Goal: Find specific page/section: Find specific page/section

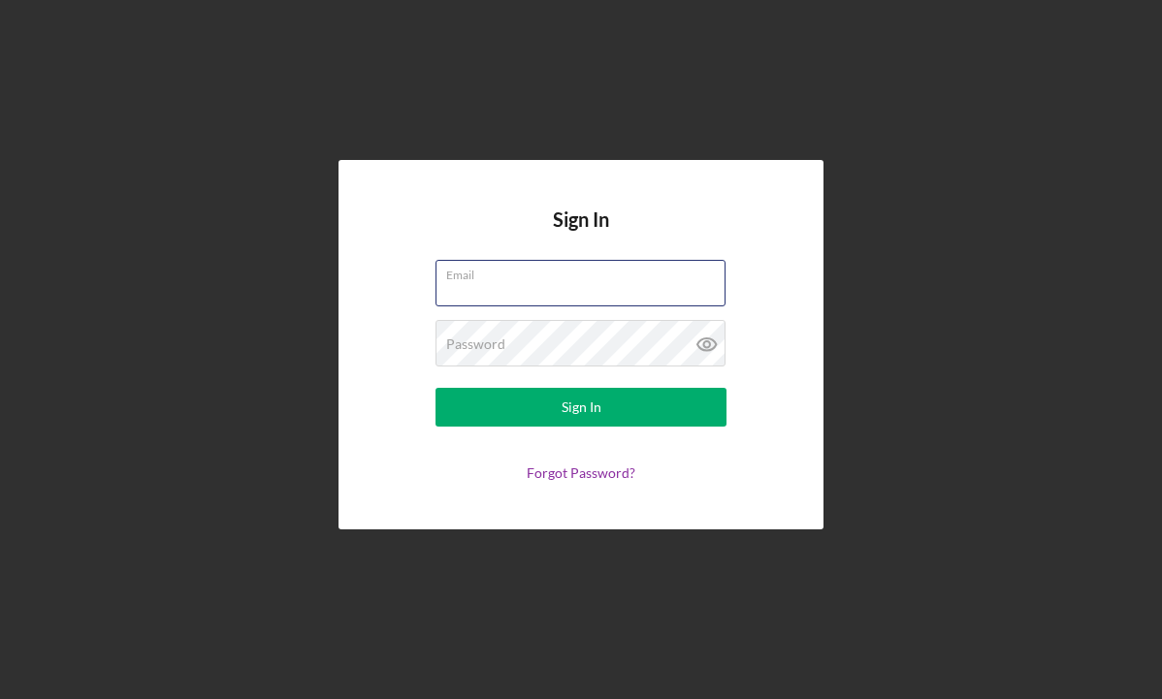
type input "[PERSON_NAME][EMAIL_ADDRESS][DOMAIN_NAME]"
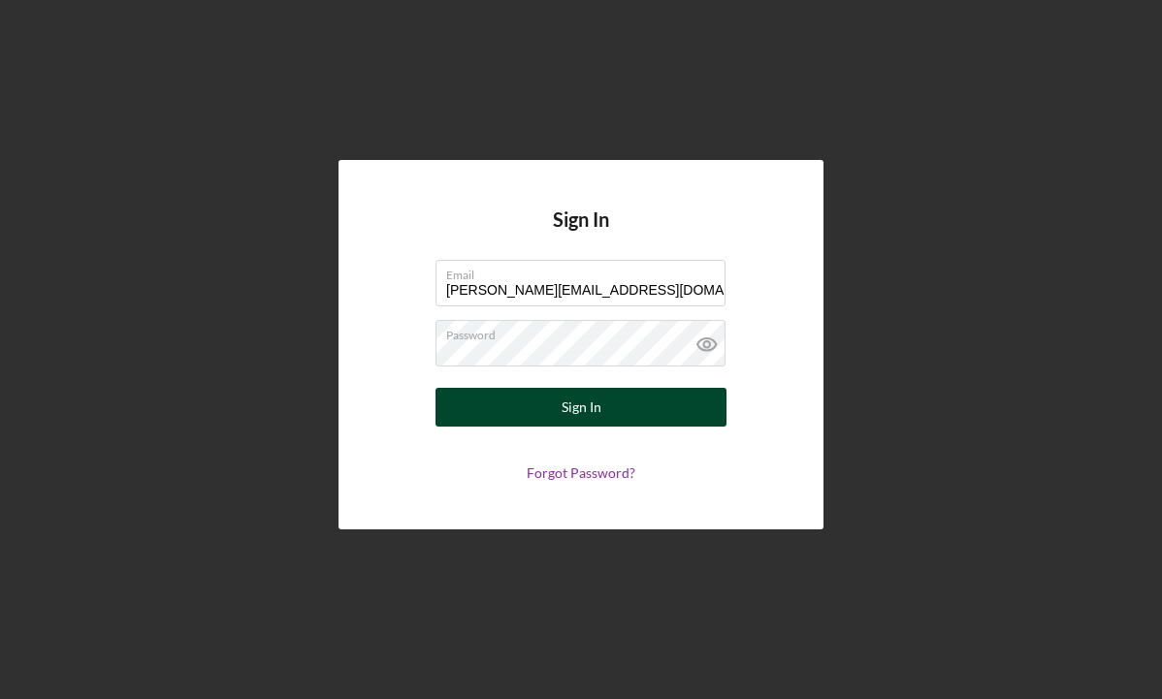
click at [575, 406] on div "Sign In" at bounding box center [581, 407] width 40 height 39
